Goal: Information Seeking & Learning: Learn about a topic

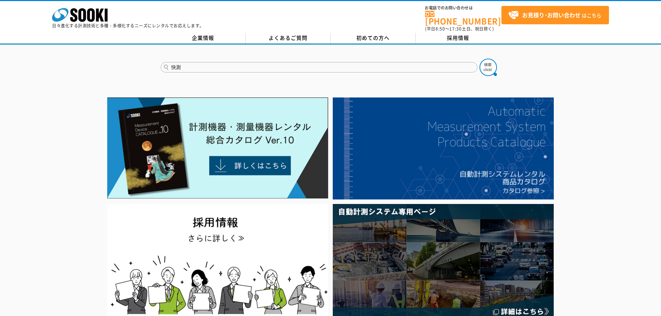
type input "快測"
click at [479, 59] on button at bounding box center [487, 67] width 17 height 17
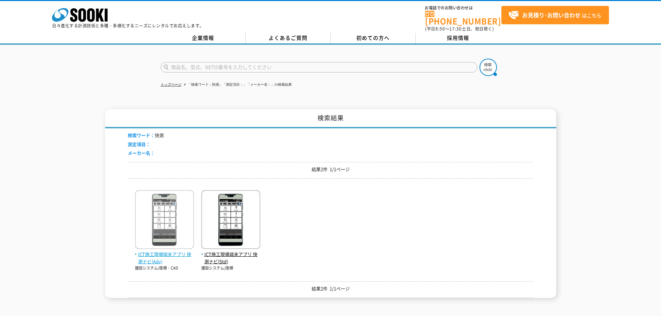
click at [156, 255] on span "ICT施工現場端末アプリ 快測ナビ(Adv)" at bounding box center [164, 258] width 59 height 15
